Goal: Task Accomplishment & Management: Use online tool/utility

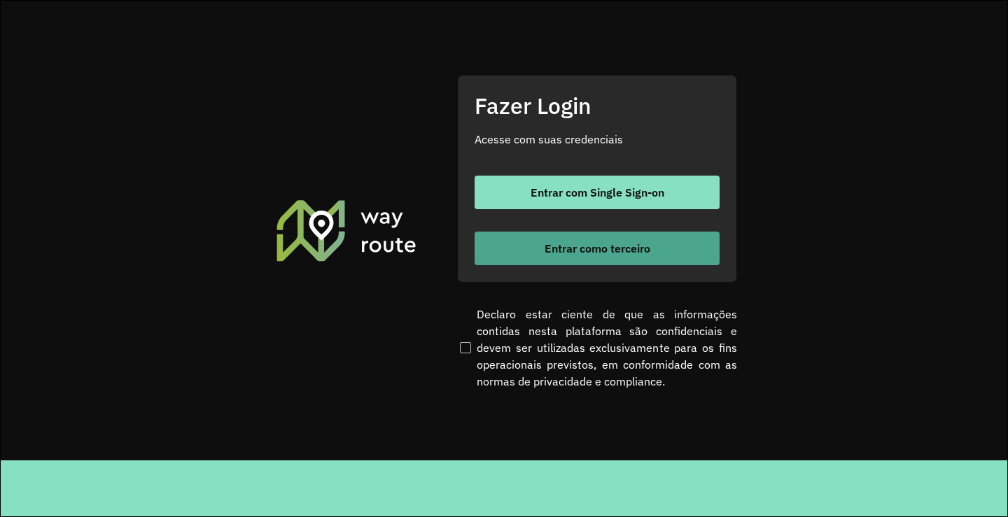
click at [605, 253] on span "Entrar como terceiro" at bounding box center [597, 248] width 106 height 11
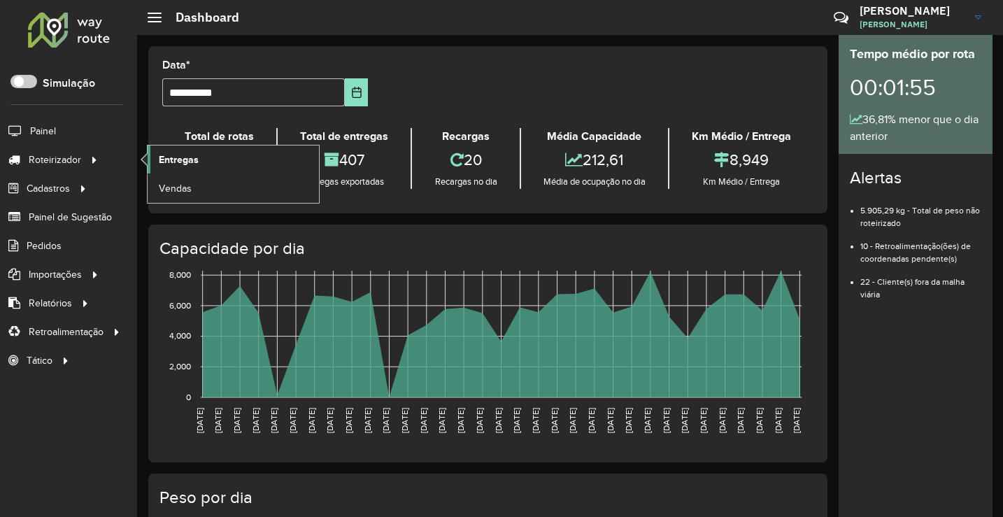
click at [181, 159] on span "Entregas" at bounding box center [179, 160] width 40 height 15
click at [189, 153] on span "Entregas" at bounding box center [179, 160] width 40 height 15
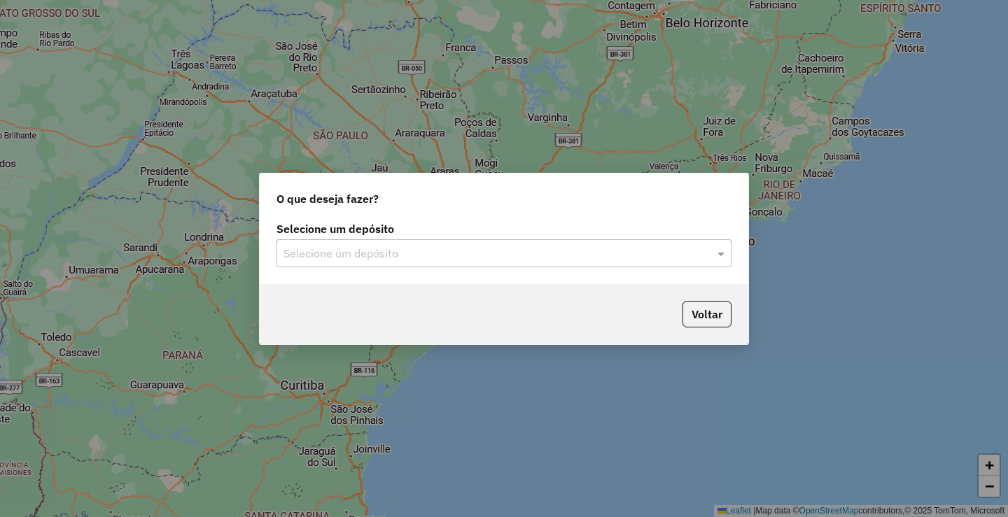
click at [525, 248] on input "text" at bounding box center [489, 254] width 413 height 17
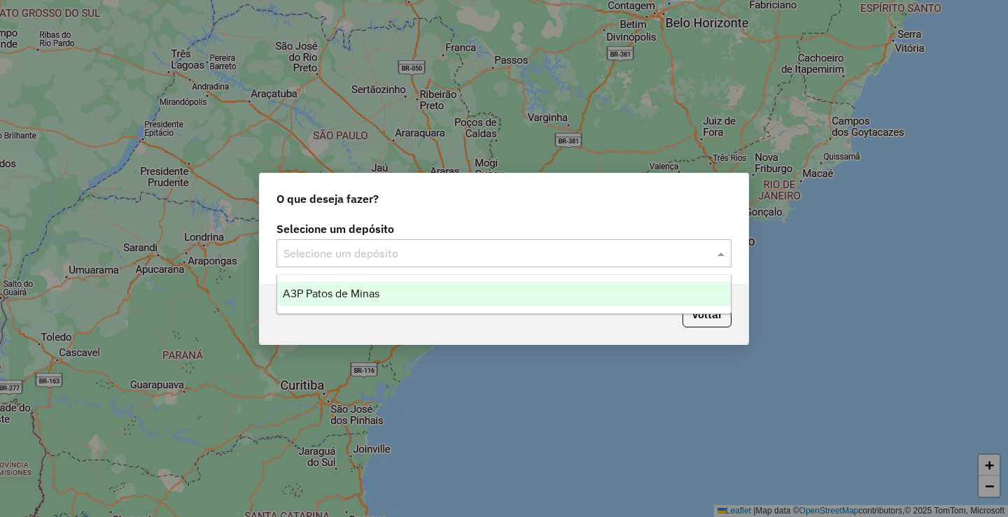
click at [492, 288] on div "A3P Patos de Minas" at bounding box center [503, 294] width 453 height 24
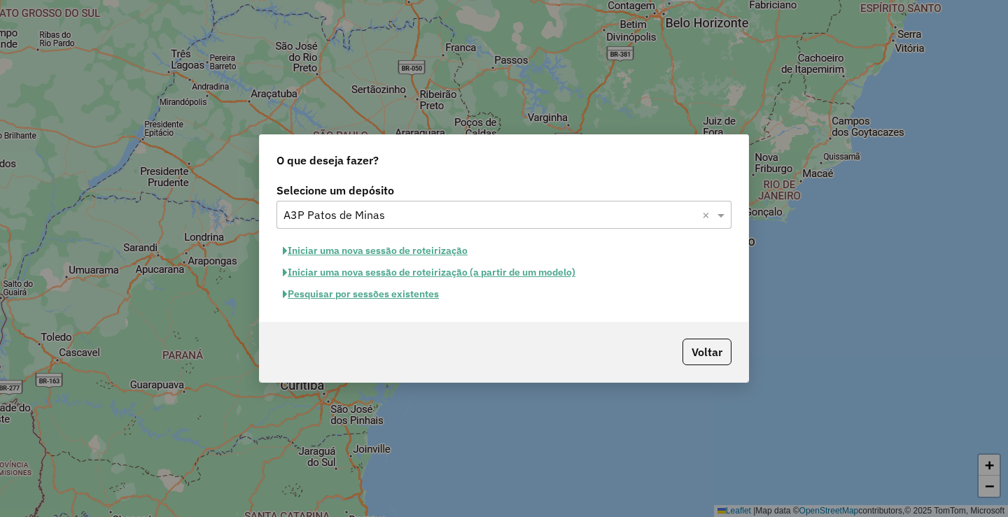
click at [401, 299] on button "Pesquisar por sessões existentes" at bounding box center [360, 294] width 169 height 22
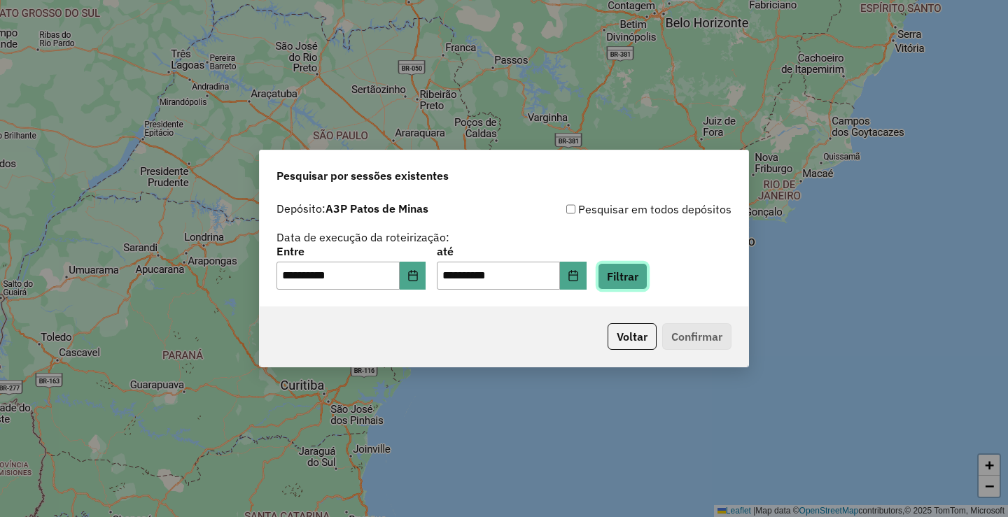
click at [647, 275] on button "Filtrar" at bounding box center [623, 276] width 50 height 27
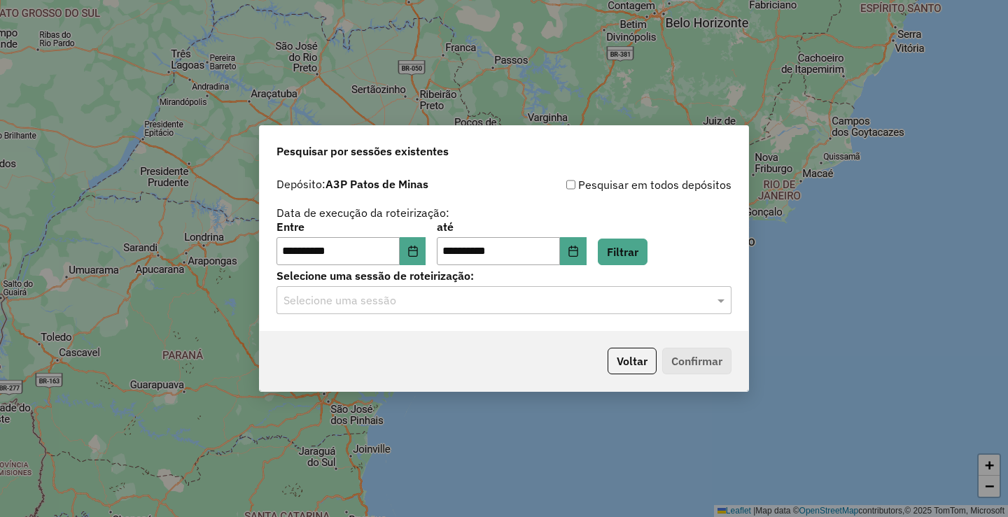
click at [459, 297] on input "text" at bounding box center [489, 300] width 413 height 17
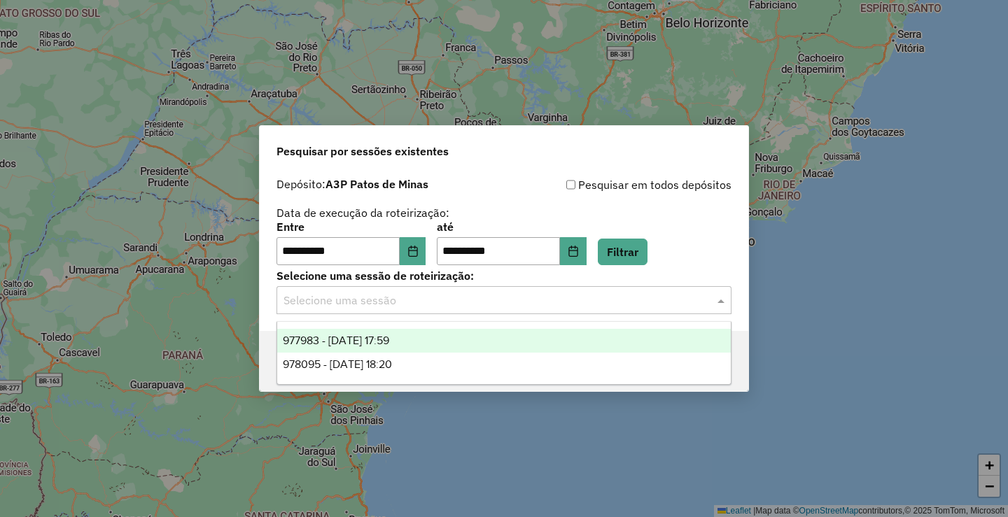
click at [435, 339] on div "977983 - 12/08/2025 17:59" at bounding box center [503, 341] width 453 height 24
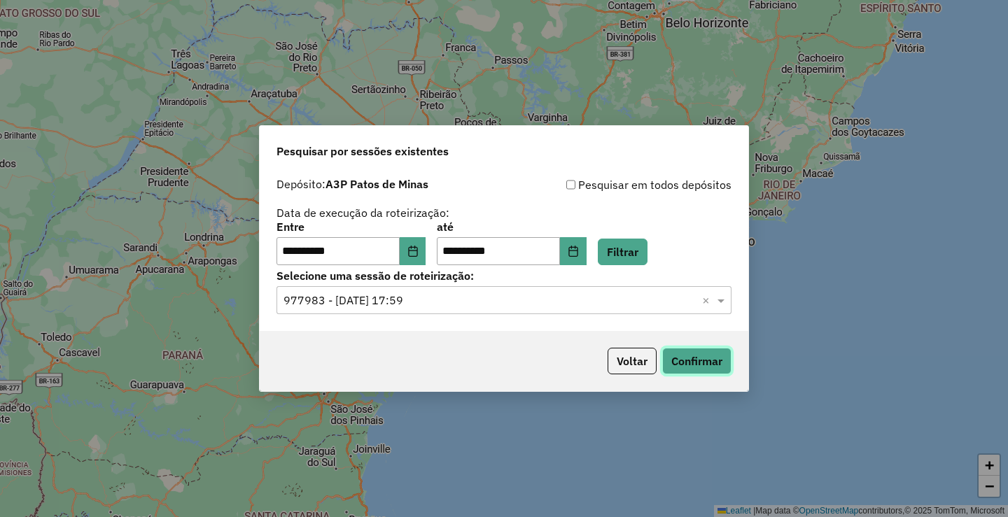
click at [705, 354] on button "Confirmar" at bounding box center [696, 361] width 69 height 27
click at [512, 309] on div "Selecione uma sessão × 977983 - 12/08/2025 17:59 ×" at bounding box center [503, 300] width 455 height 28
click at [437, 304] on input "text" at bounding box center [489, 300] width 413 height 17
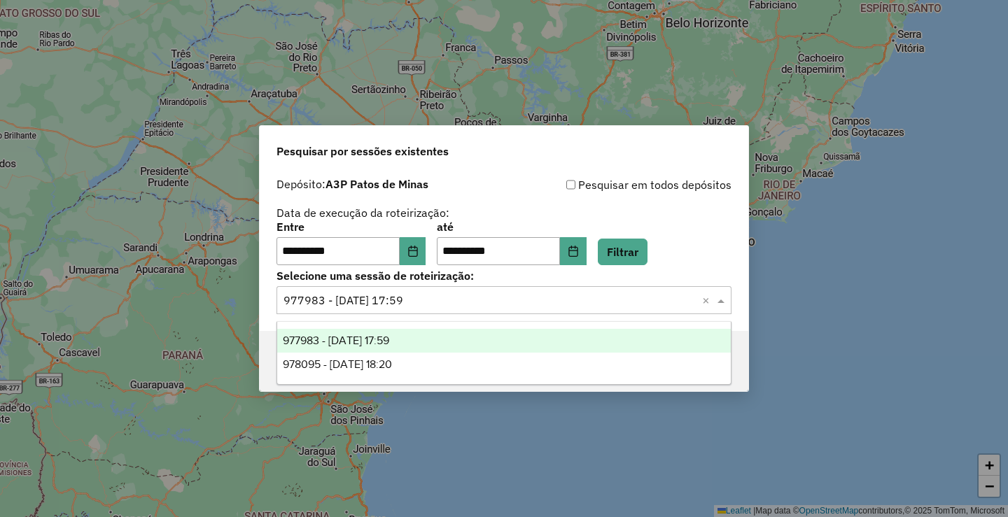
click at [392, 358] on span "978095 - 12/08/2025 18:20" at bounding box center [337, 364] width 109 height 12
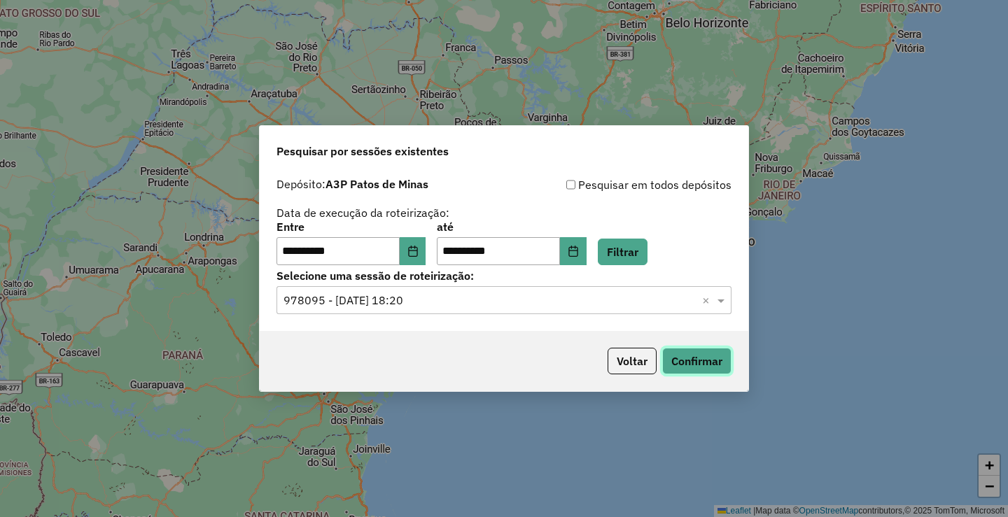
click at [711, 359] on button "Confirmar" at bounding box center [696, 361] width 69 height 27
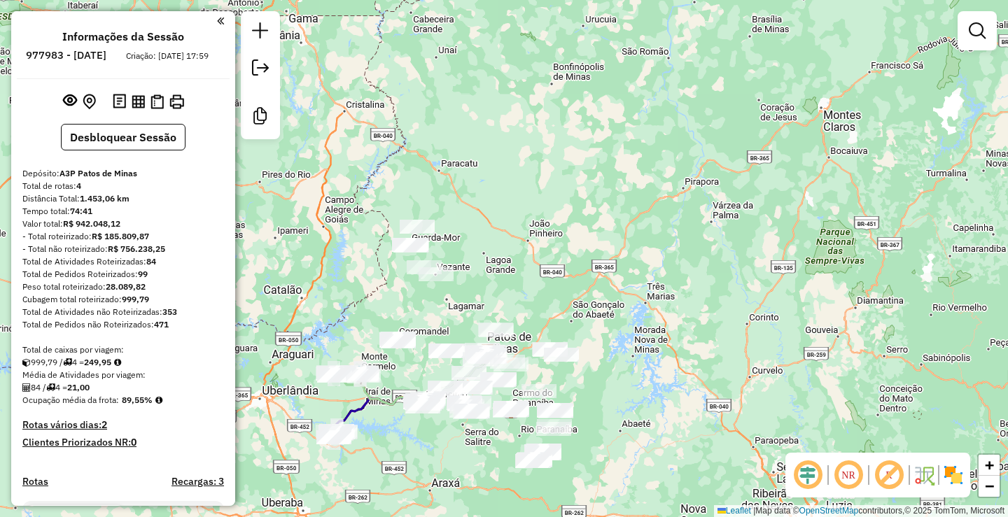
drag, startPoint x: 744, startPoint y: 263, endPoint x: 798, endPoint y: 204, distance: 79.7
click at [782, 216] on div "Janela de atendimento Grade de atendimento Capacidade Transportadoras Veículos …" at bounding box center [504, 258] width 1008 height 517
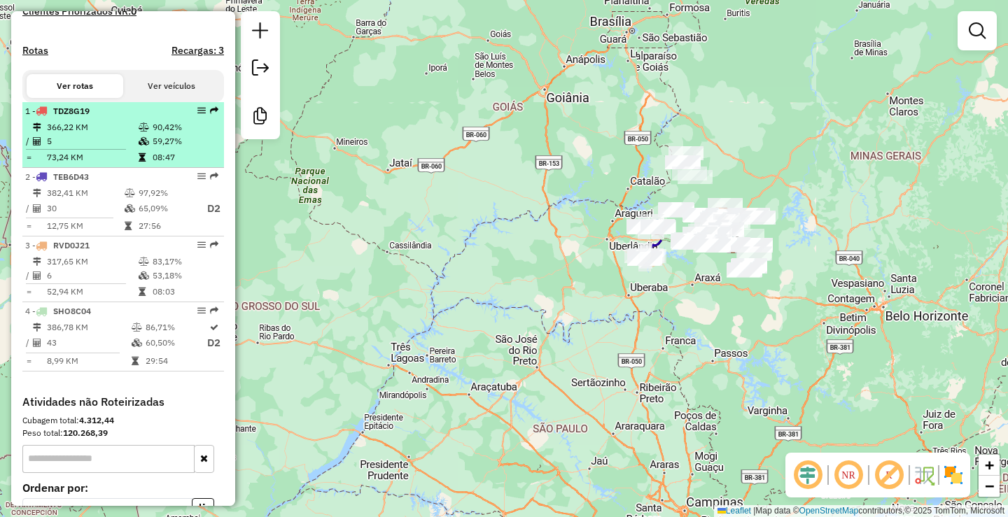
scroll to position [553, 0]
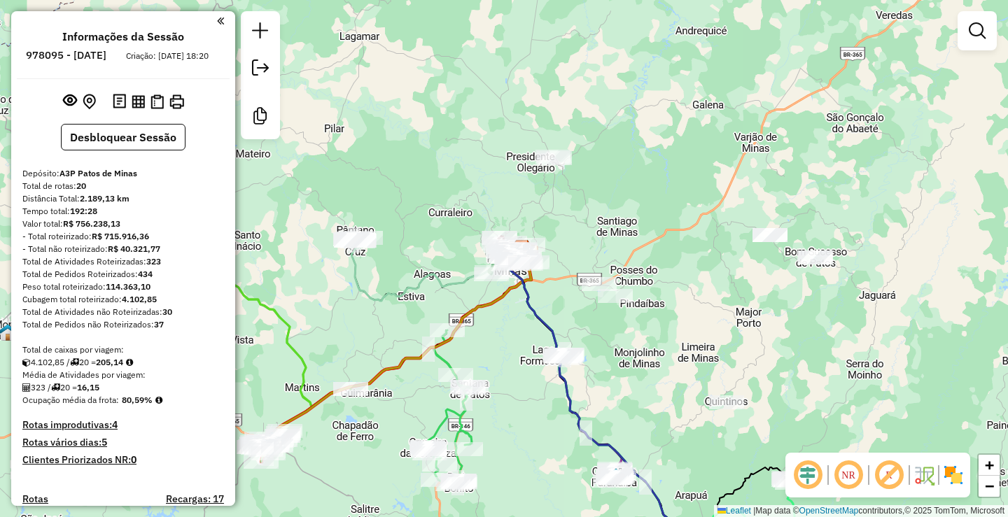
drag, startPoint x: 544, startPoint y: 295, endPoint x: 607, endPoint y: 219, distance: 98.4
click at [585, 246] on div "Janela de atendimento Grade de atendimento Capacidade Transportadoras Veículos …" at bounding box center [504, 258] width 1008 height 517
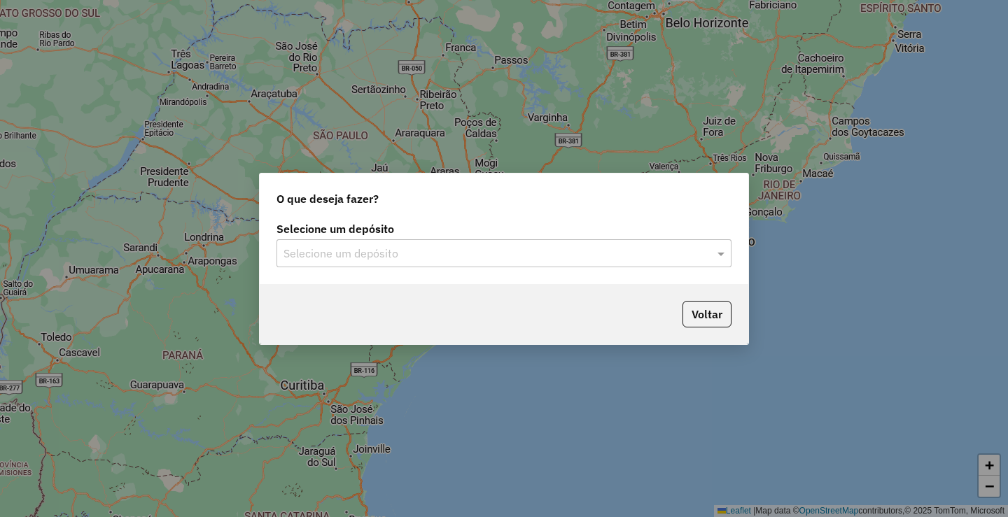
click at [396, 261] on input "text" at bounding box center [489, 254] width 413 height 17
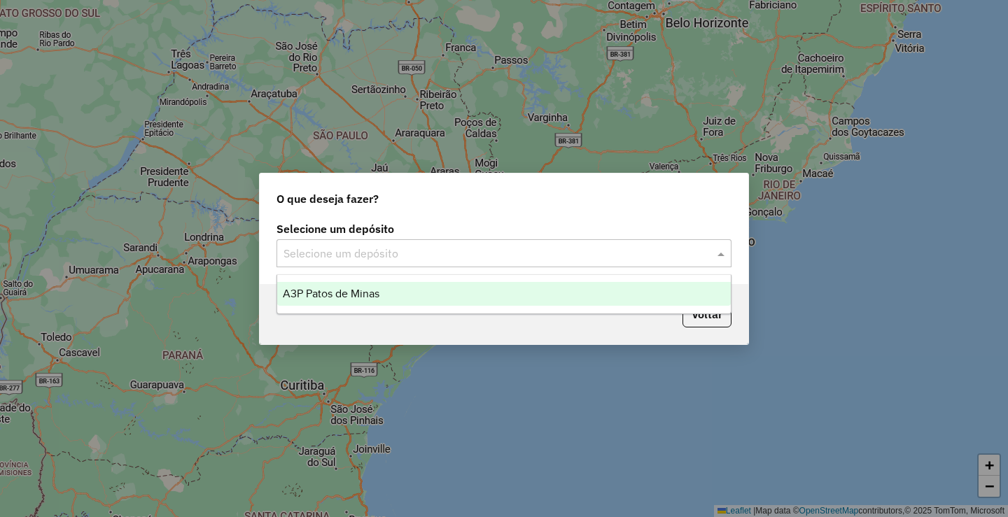
click at [355, 292] on span "A3P Patos de Minas" at bounding box center [331, 294] width 97 height 12
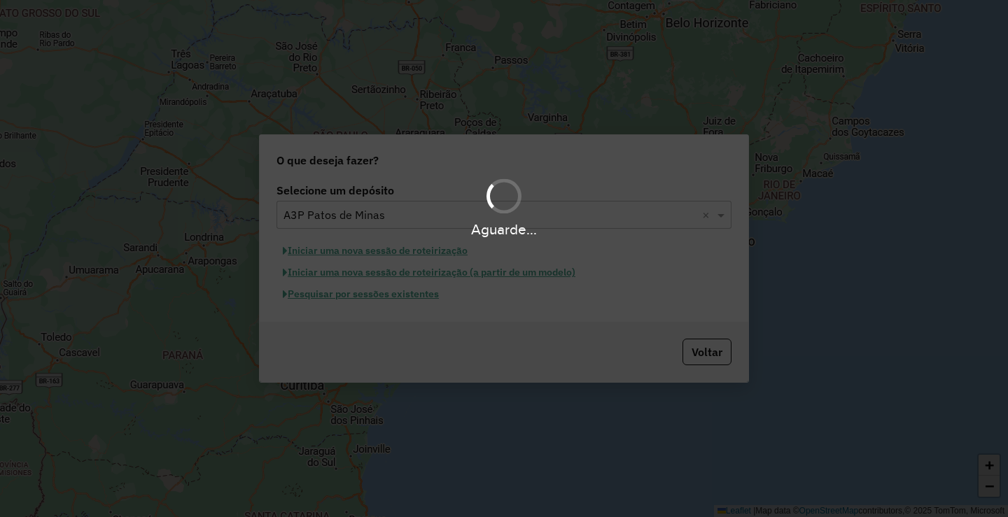
click at [347, 253] on div "Aguarde..." at bounding box center [504, 258] width 1008 height 517
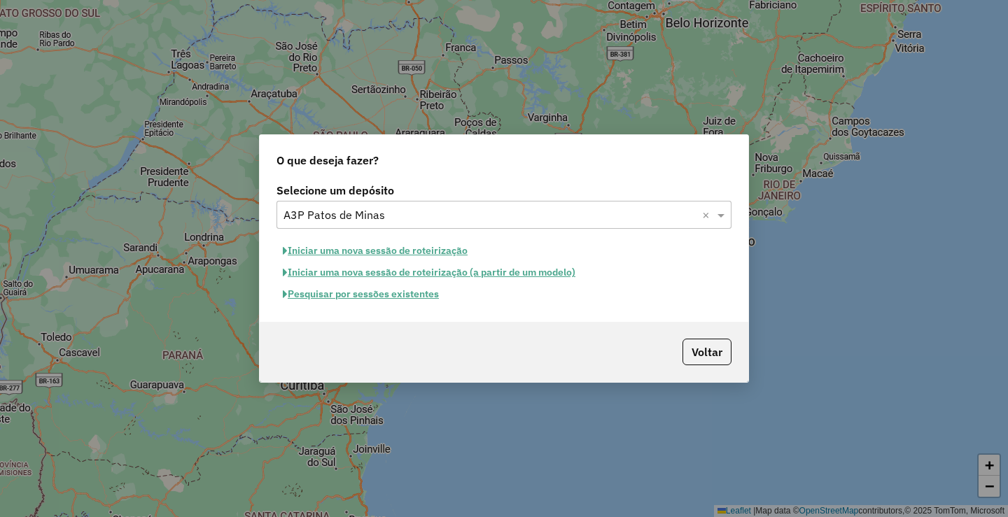
click at [355, 296] on button "Pesquisar por sessões existentes" at bounding box center [360, 294] width 169 height 22
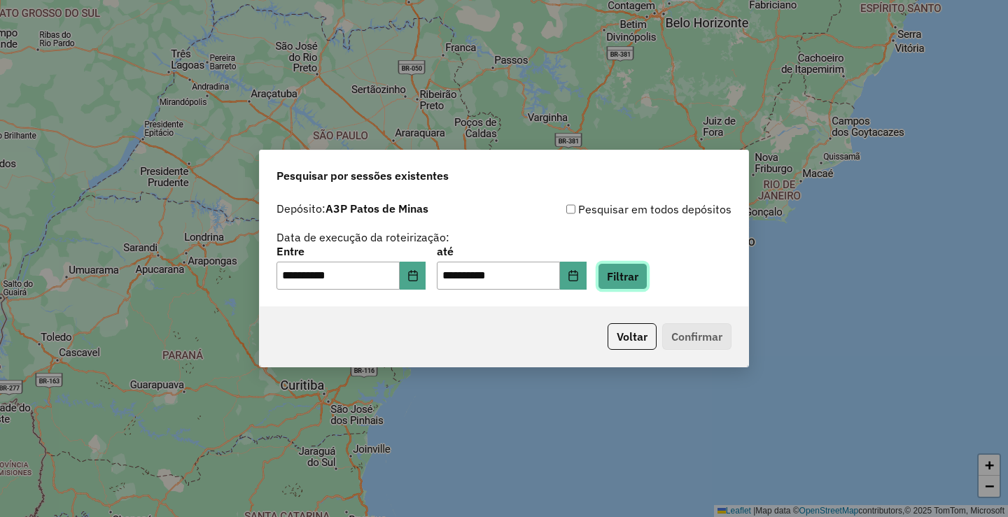
click at [647, 276] on button "Filtrar" at bounding box center [623, 276] width 50 height 27
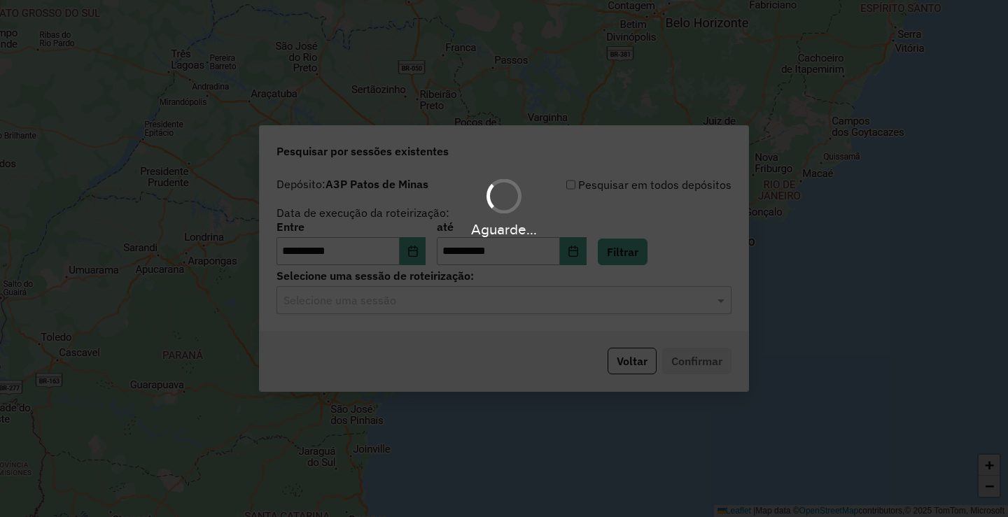
click at [446, 302] on hb-app "**********" at bounding box center [504, 258] width 1008 height 517
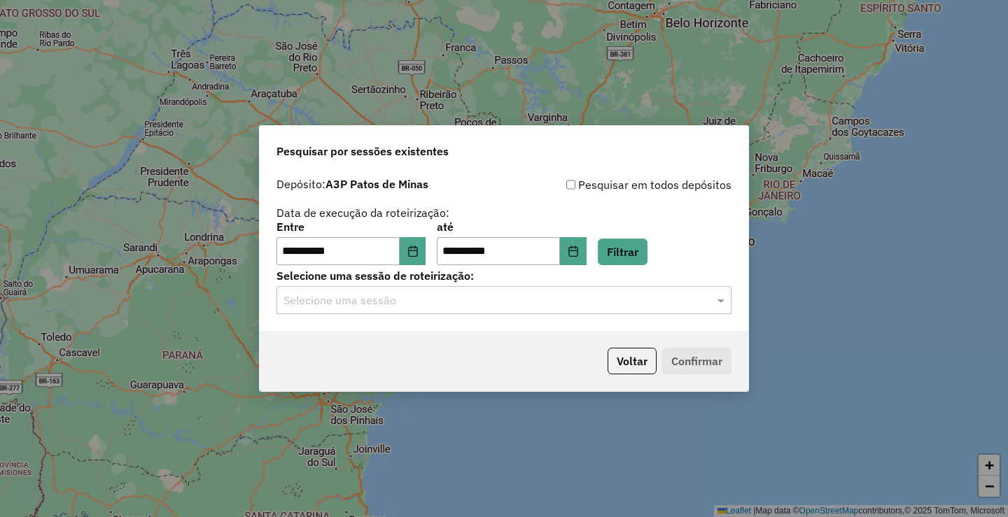
click at [427, 310] on div "Selecione uma sessão" at bounding box center [503, 300] width 455 height 28
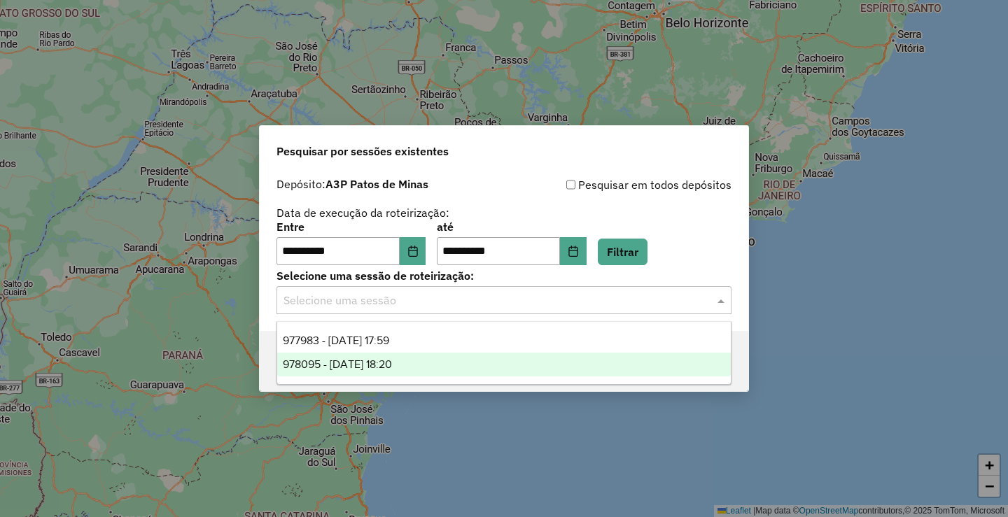
click at [392, 358] on span "978095 - 12/08/2025 18:20" at bounding box center [337, 364] width 109 height 12
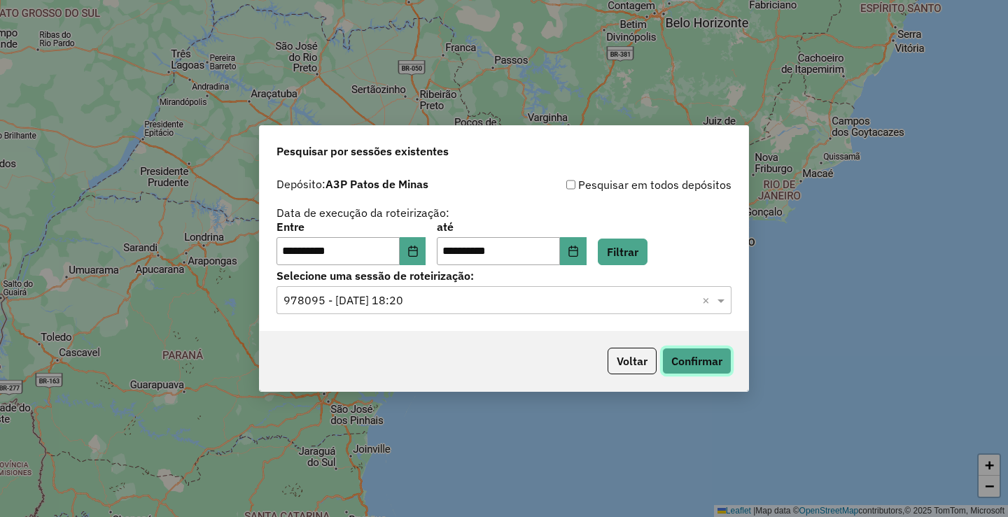
click at [707, 362] on button "Confirmar" at bounding box center [696, 361] width 69 height 27
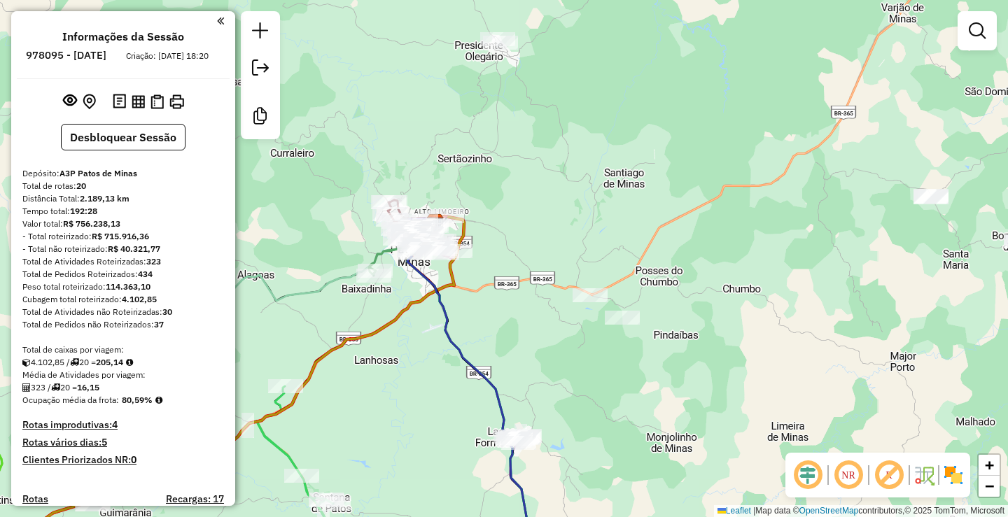
drag, startPoint x: 458, startPoint y: 449, endPoint x: 535, endPoint y: 317, distance: 153.0
click at [516, 360] on div "Janela de atendimento Grade de atendimento Capacidade Transportadoras Veículos …" at bounding box center [504, 258] width 1008 height 517
